Goal: Navigation & Orientation: Find specific page/section

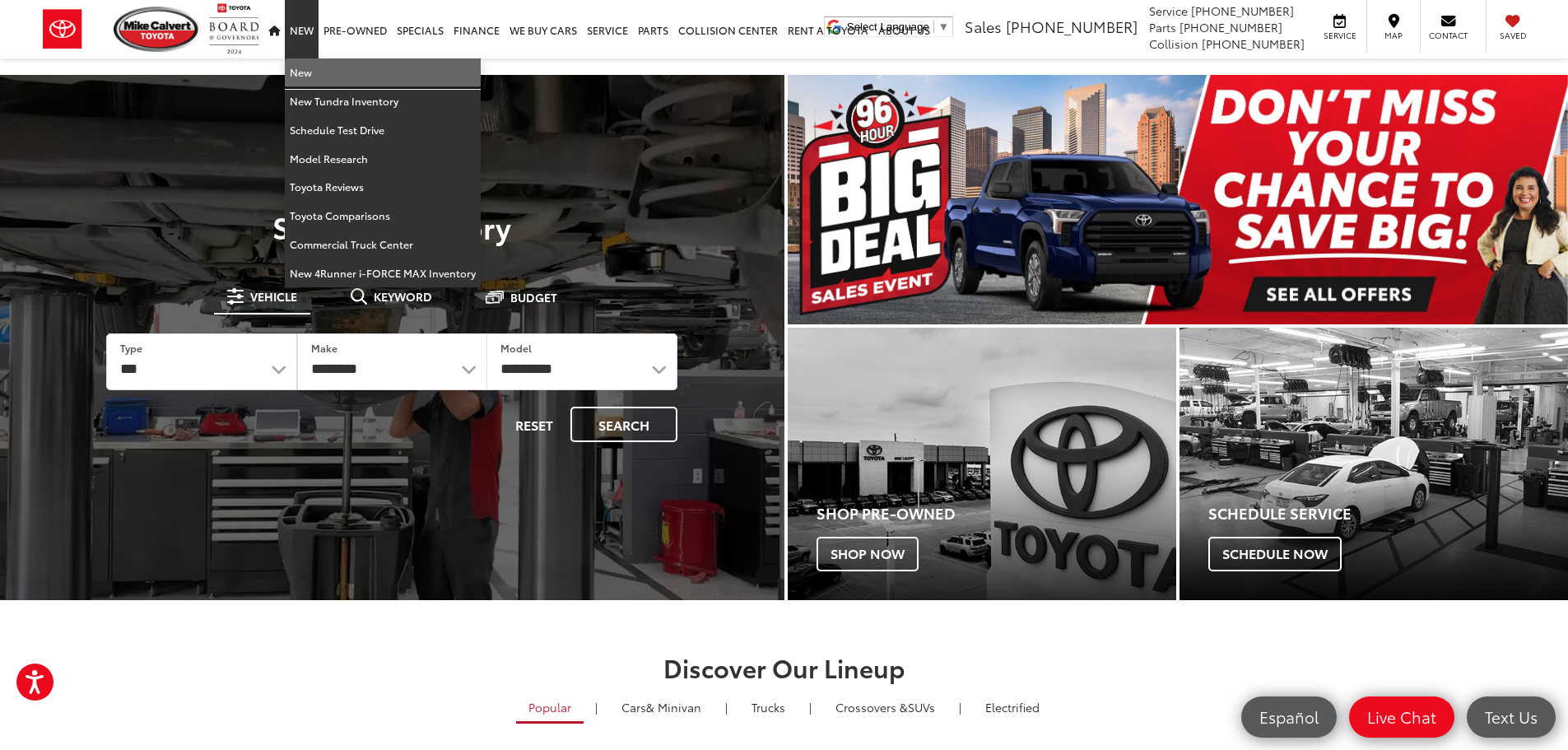
click at [297, 71] on link "New" at bounding box center [382, 72] width 196 height 29
